Goal: Task Accomplishment & Management: Use online tool/utility

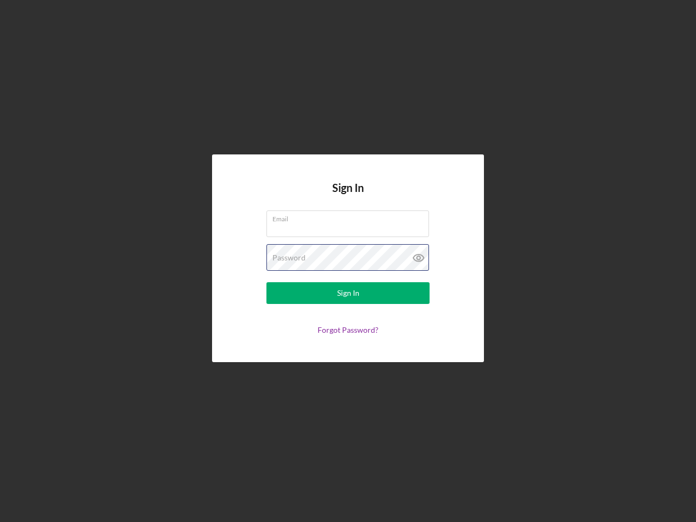
click at [348, 261] on div "Password" at bounding box center [348, 257] width 163 height 27
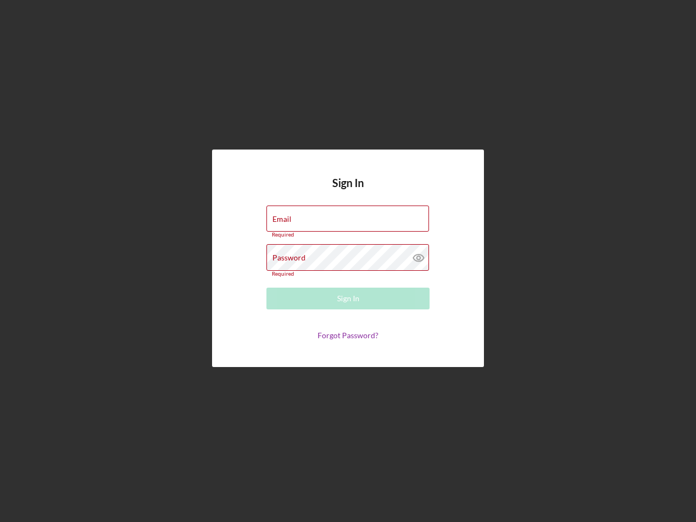
click at [419, 258] on icon at bounding box center [418, 257] width 27 height 27
